Goal: Information Seeking & Learning: Stay updated

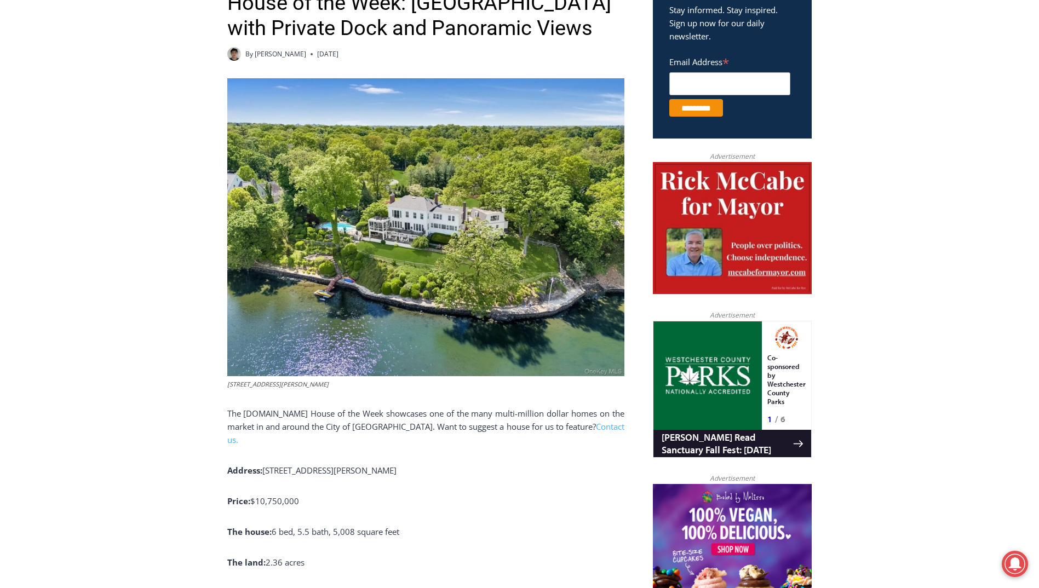
scroll to position [472, 0]
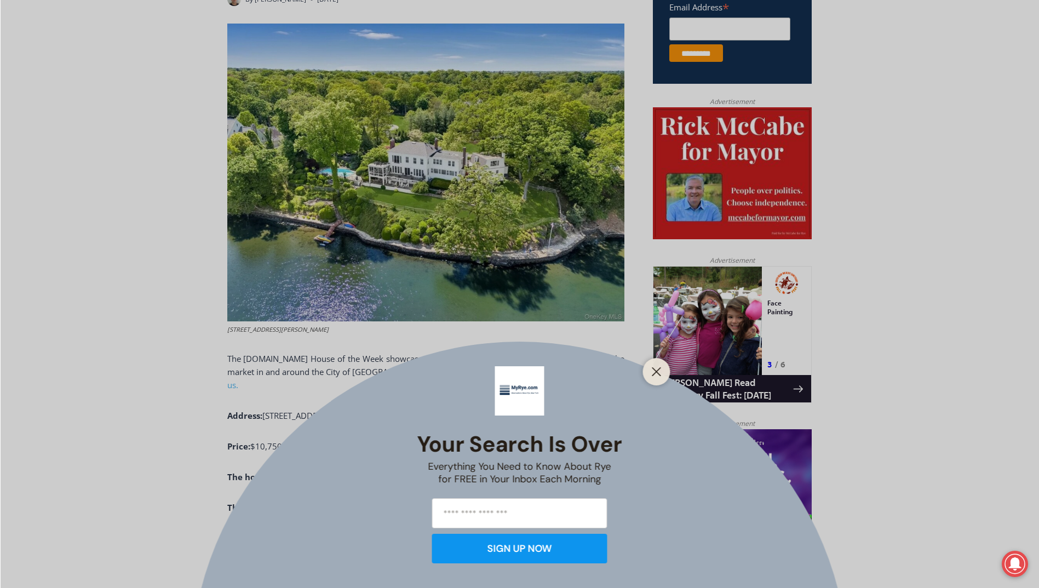
click at [660, 381] on div at bounding box center [656, 371] width 27 height 27
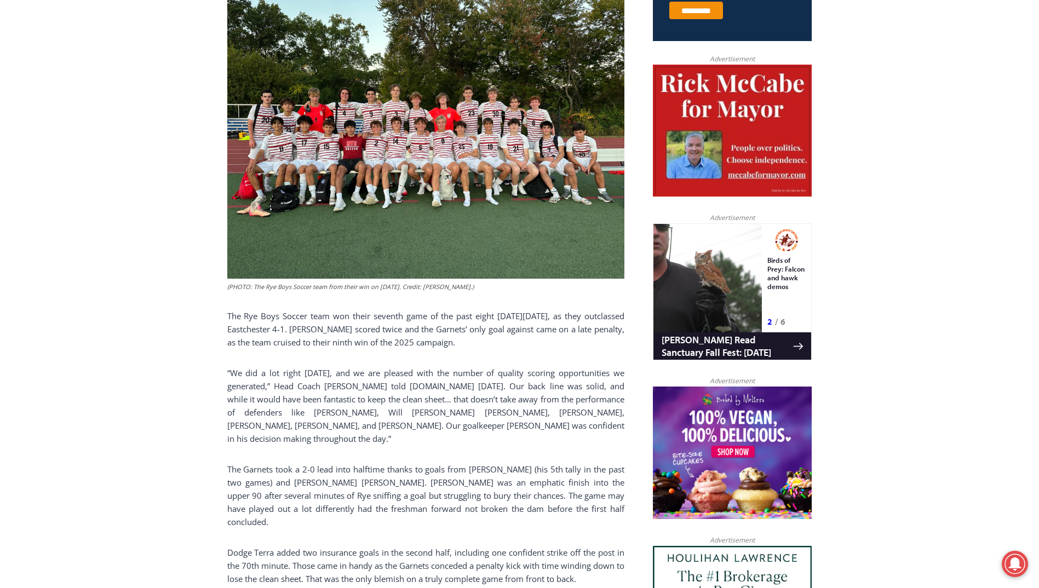
scroll to position [581, 0]
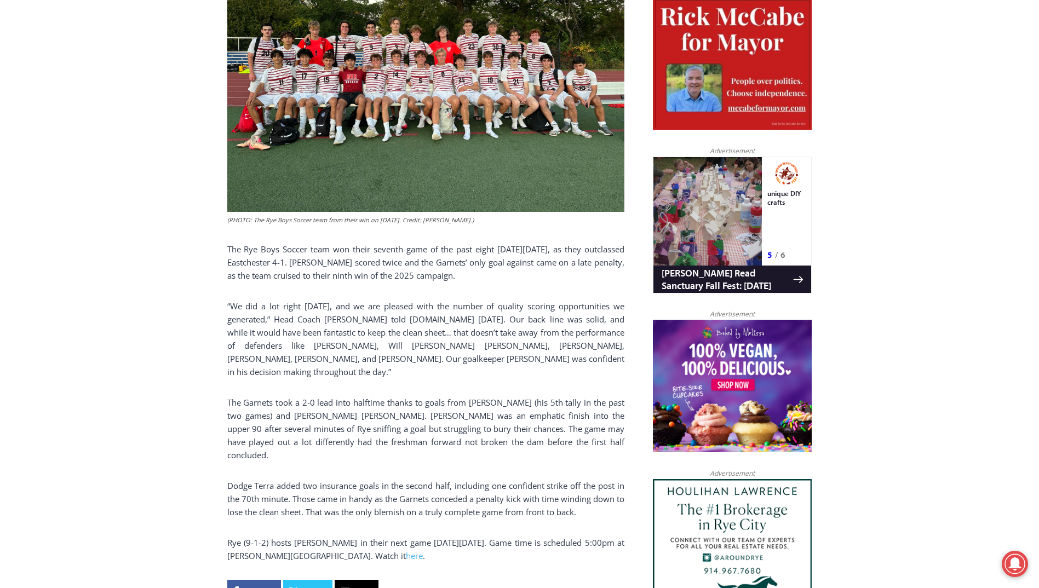
drag, startPoint x: 302, startPoint y: 236, endPoint x: 526, endPoint y: 268, distance: 226.2
click at [526, 268] on p "The Rye Boys Soccer team won their seventh game of the past eight [DATE][DATE],…" at bounding box center [425, 262] width 397 height 39
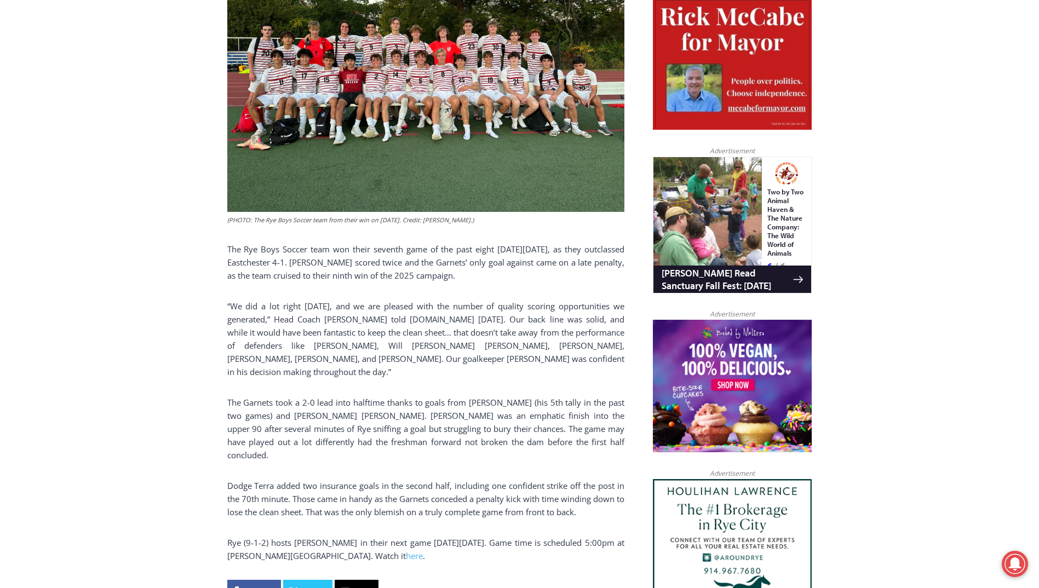
click at [349, 268] on p "The Rye Boys Soccer team won their seventh game of the past eight [DATE][DATE],…" at bounding box center [425, 262] width 397 height 39
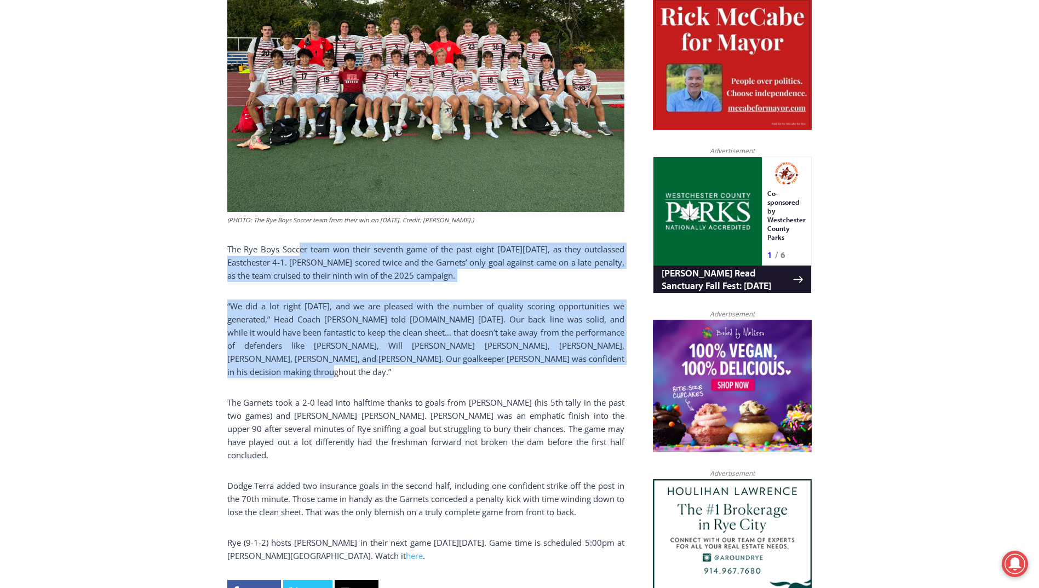
drag, startPoint x: 301, startPoint y: 235, endPoint x: 533, endPoint y: 369, distance: 267.4
click at [533, 369] on div "(PHOTO: The Rye Boys Soccer team from their win on [DATE]. Credit: [PERSON_NAME…" at bounding box center [425, 258] width 397 height 689
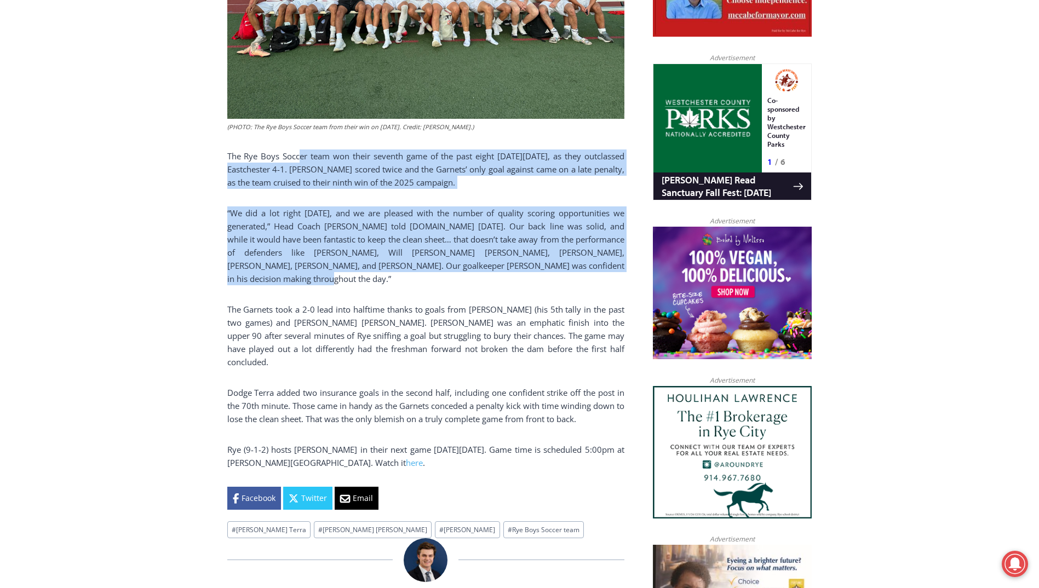
scroll to position [691, 0]
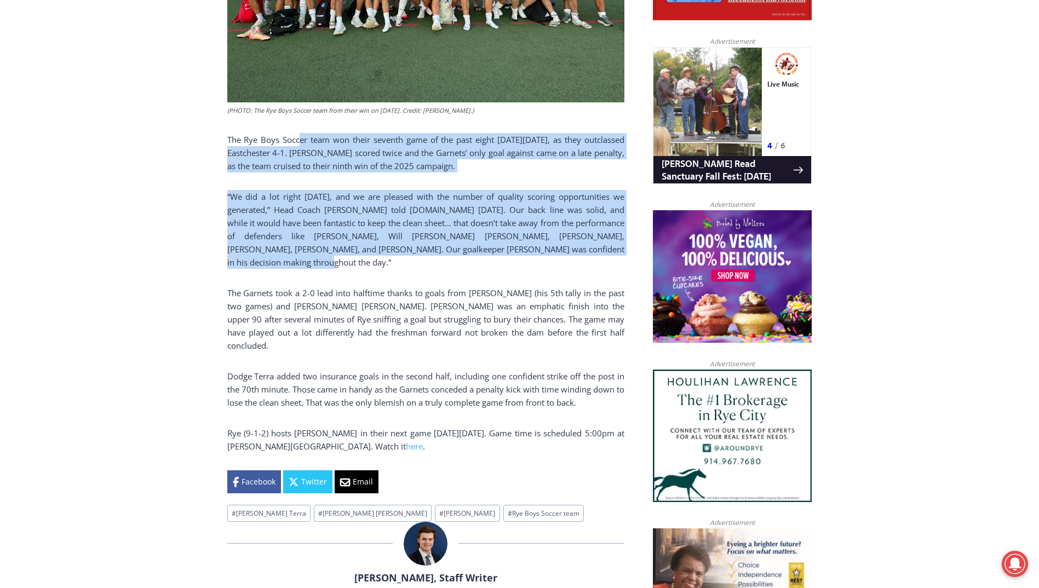
click at [295, 261] on p "“We did a lot right [DATE], and we are pleased with the number of quality scori…" at bounding box center [425, 229] width 397 height 79
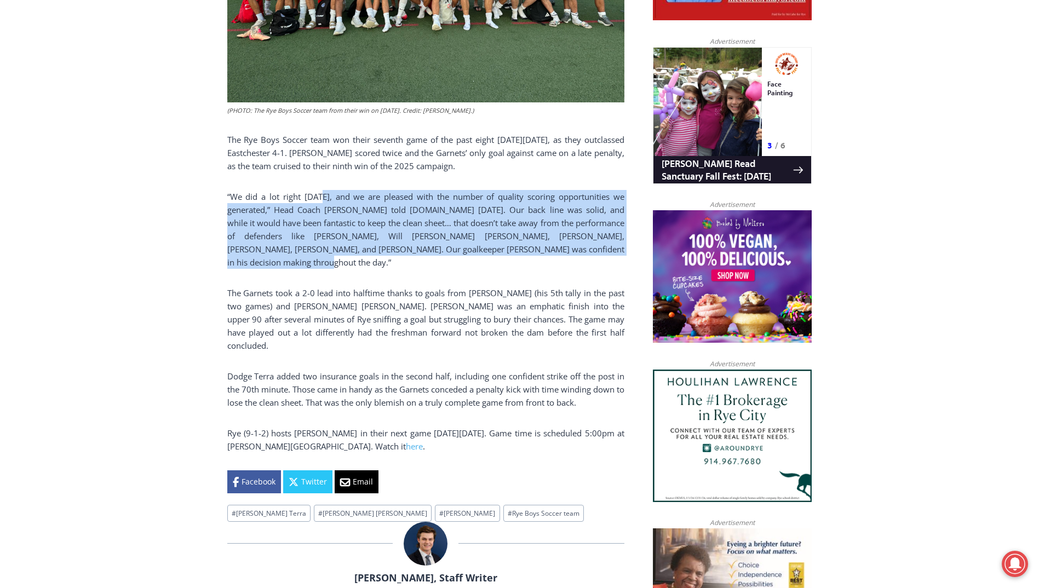
drag, startPoint x: 321, startPoint y: 192, endPoint x: 433, endPoint y: 261, distance: 131.1
click at [433, 261] on p "“We did a lot right [DATE], and we are pleased with the number of quality scori…" at bounding box center [425, 229] width 397 height 79
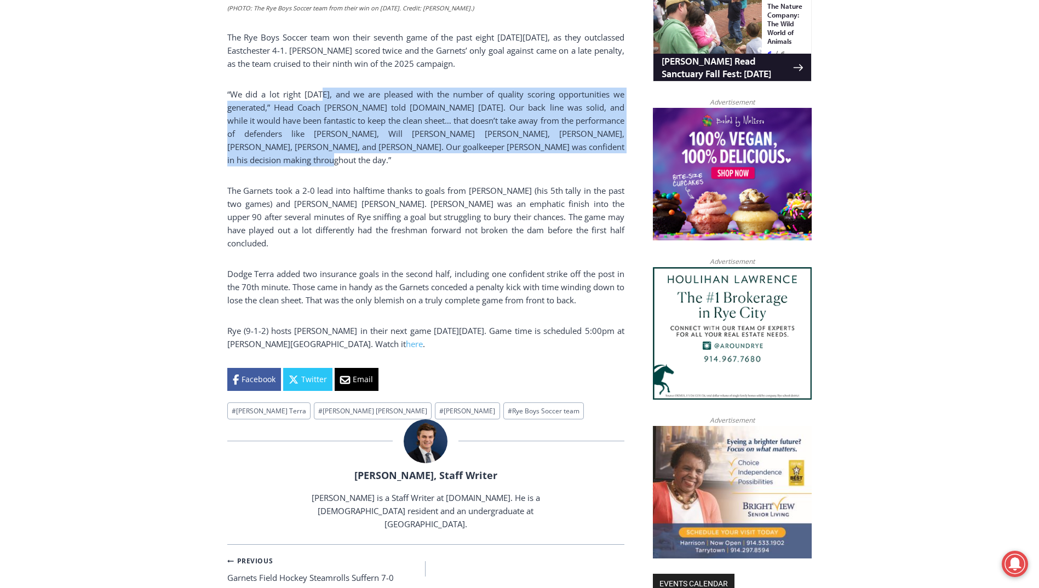
scroll to position [800, 0]
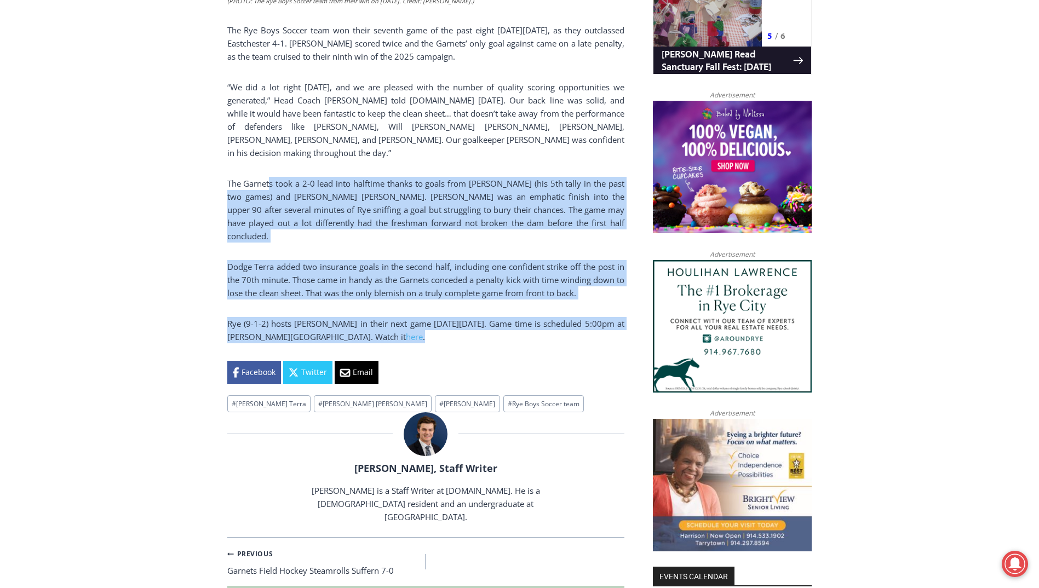
drag, startPoint x: 269, startPoint y: 175, endPoint x: 612, endPoint y: 318, distance: 371.9
click at [612, 318] on div "(PHOTO: The Rye Boys Soccer team from their win on [DATE]. Credit: [PERSON_NAME…" at bounding box center [425, 39] width 397 height 689
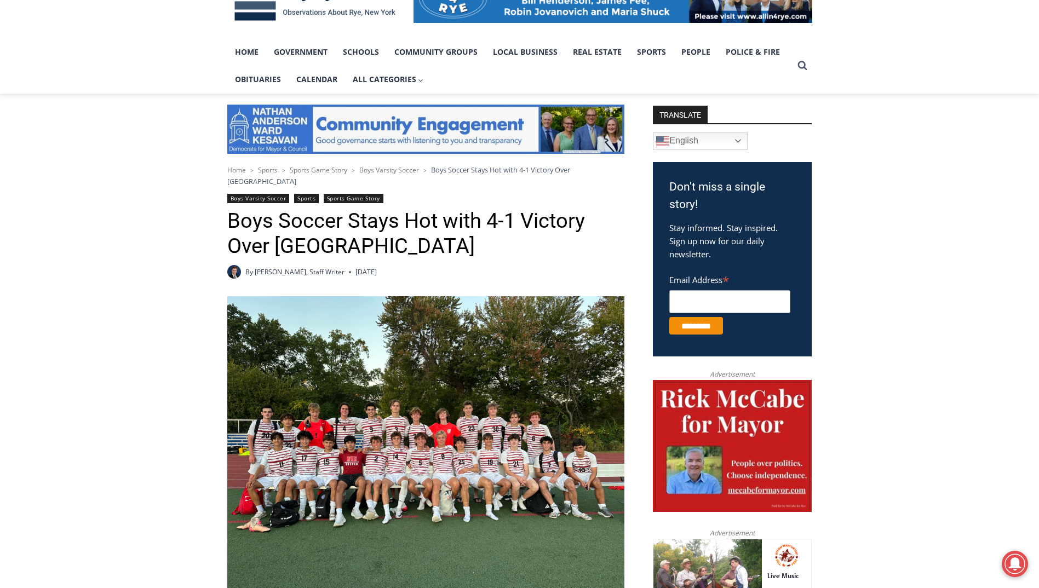
scroll to position [198, 0]
